Goal: Task Accomplishment & Management: Complete application form

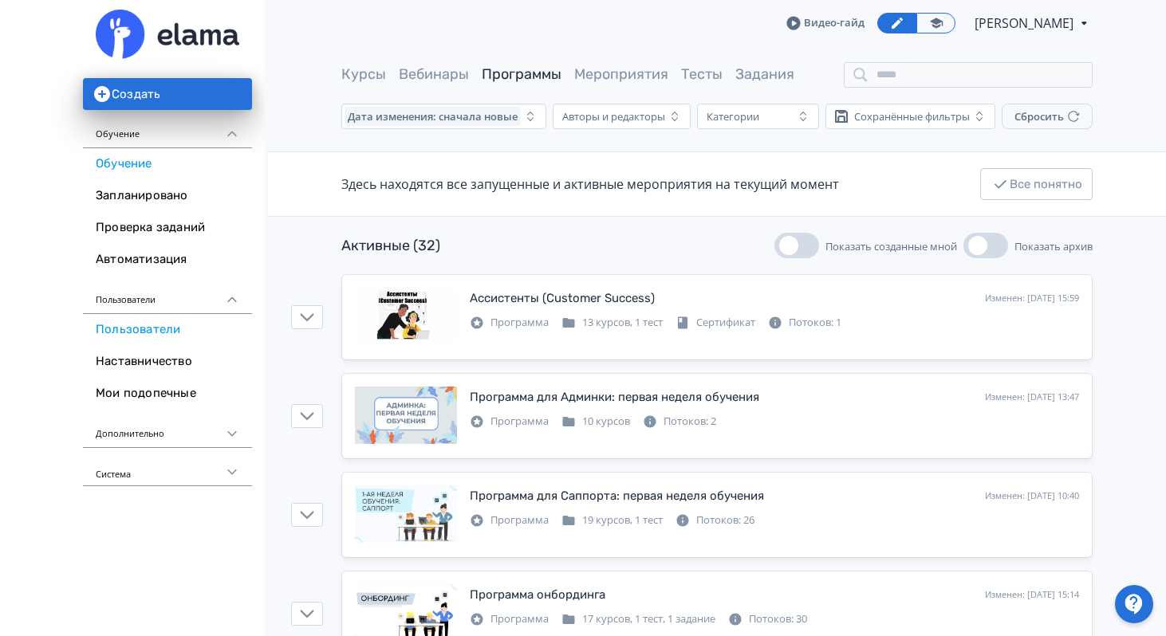
click at [166, 328] on link "Пользователи" at bounding box center [167, 330] width 169 height 32
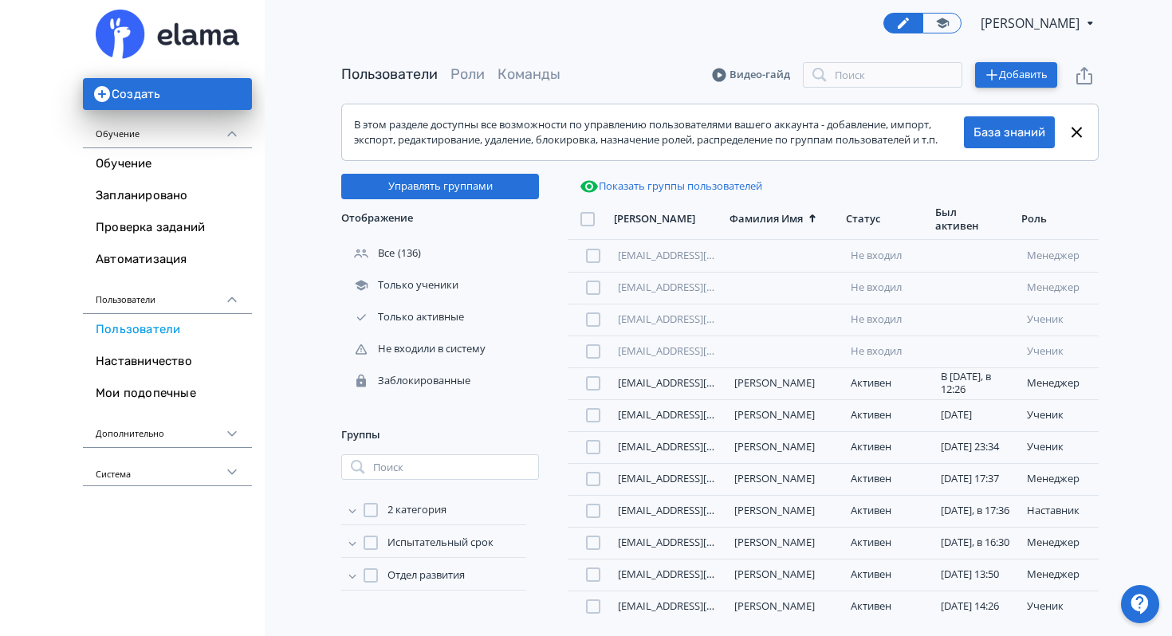
click at [1012, 73] on button "Добавить" at bounding box center [1016, 75] width 82 height 26
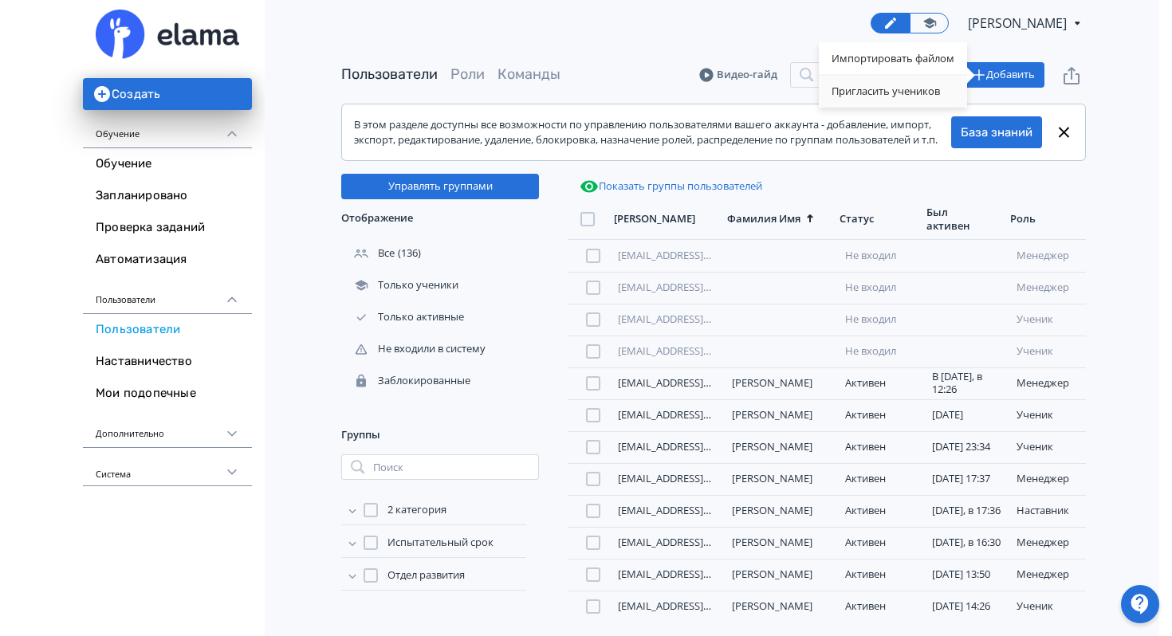
click at [837, 97] on div "Пригласить учеников" at bounding box center [893, 92] width 148 height 32
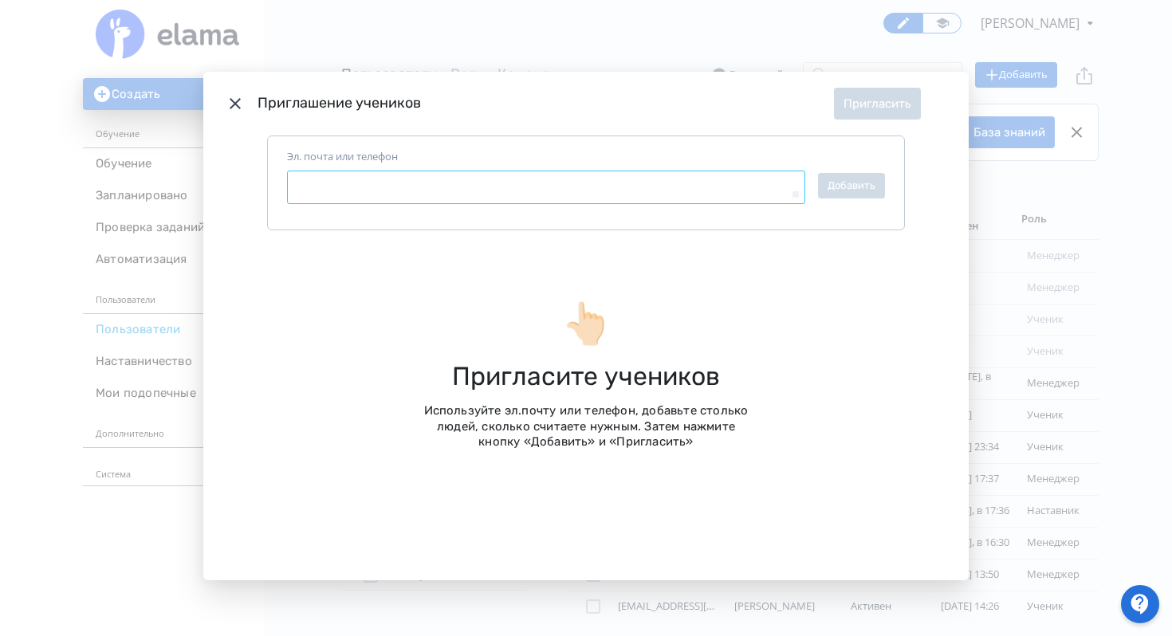
click at [577, 184] on textarea "Эл. почта или телефон" at bounding box center [546, 187] width 518 height 33
paste textarea "**********"
type textarea "*"
type textarea "**********"
click at [836, 188] on button "Добавить" at bounding box center [851, 186] width 67 height 26
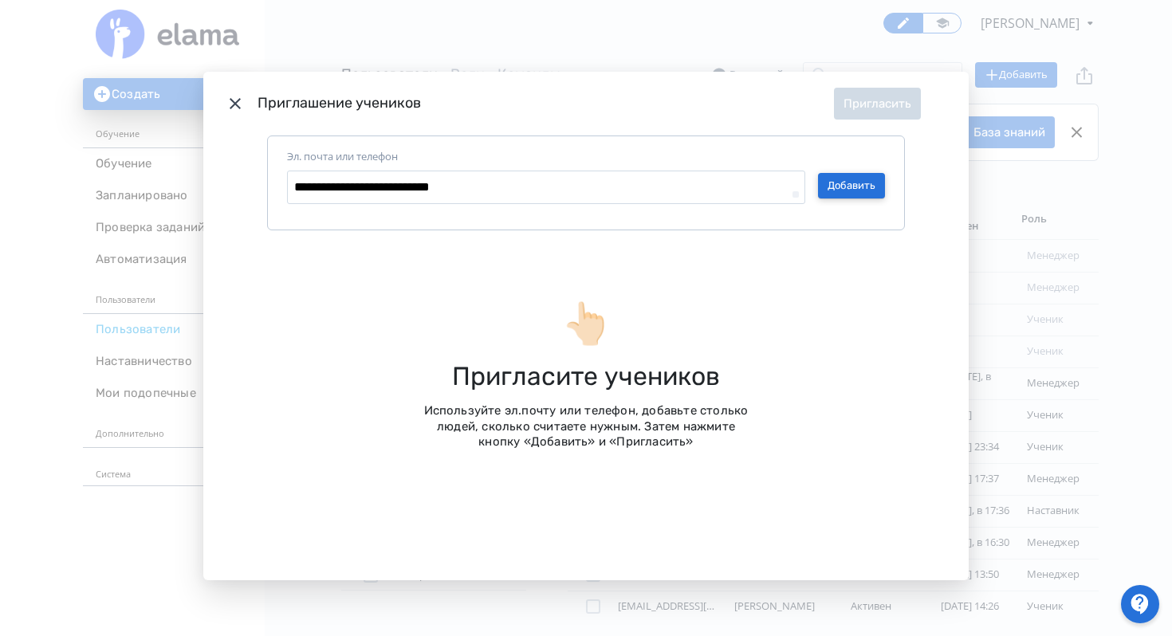
type textarea "*"
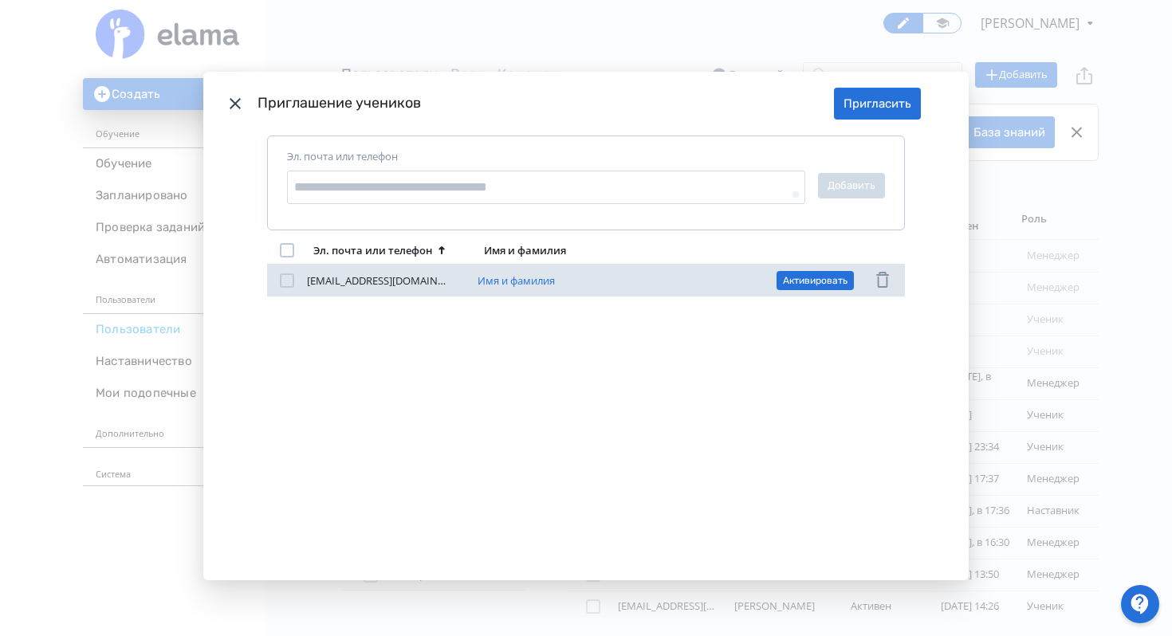
click at [281, 282] on div "Modal" at bounding box center [287, 281] width 14 height 14
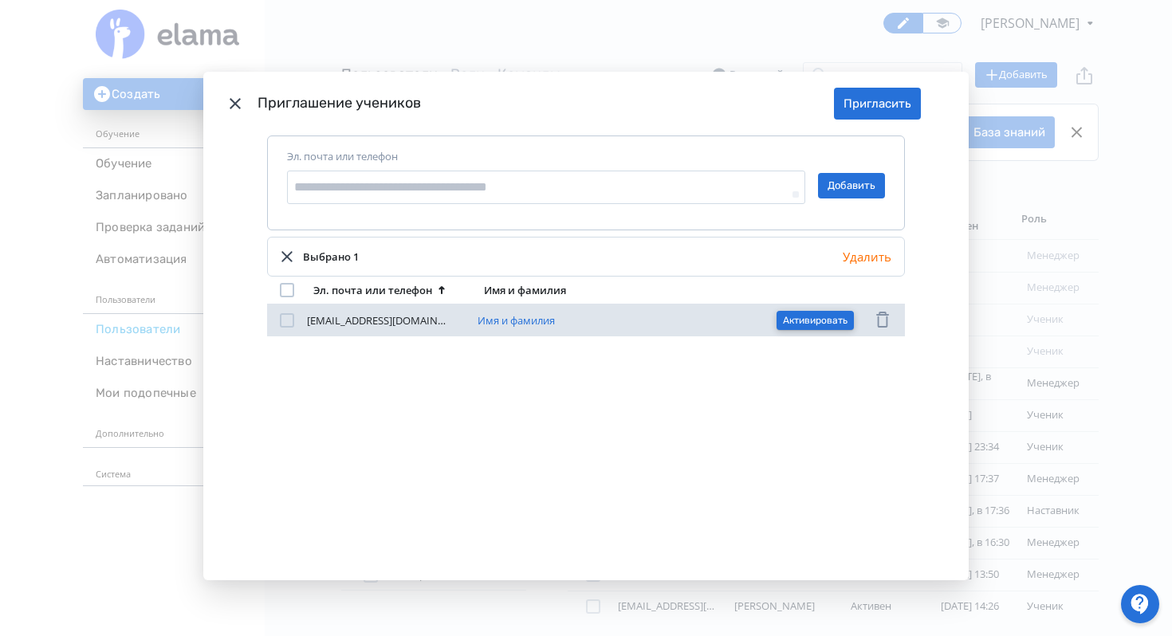
click at [830, 321] on button "Активировать" at bounding box center [815, 320] width 77 height 19
click at [637, 453] on div "Задайте пароль Готово" at bounding box center [586, 318] width 1172 height 636
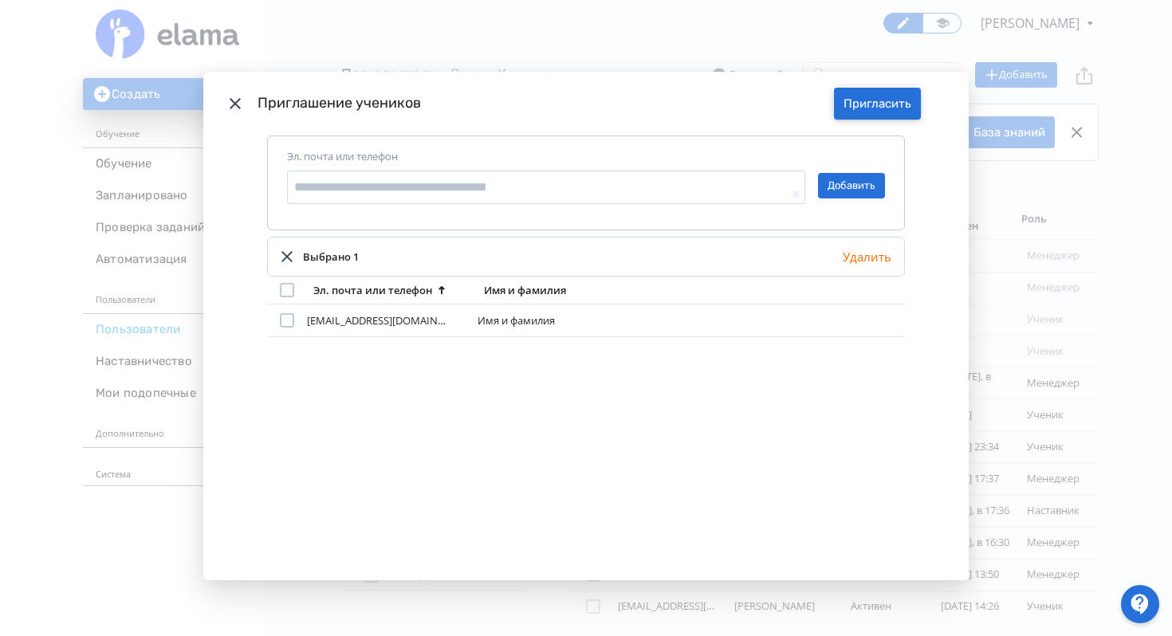
click at [877, 102] on button "Пригласить" at bounding box center [877, 104] width 87 height 32
